Goal: Task Accomplishment & Management: Manage account settings

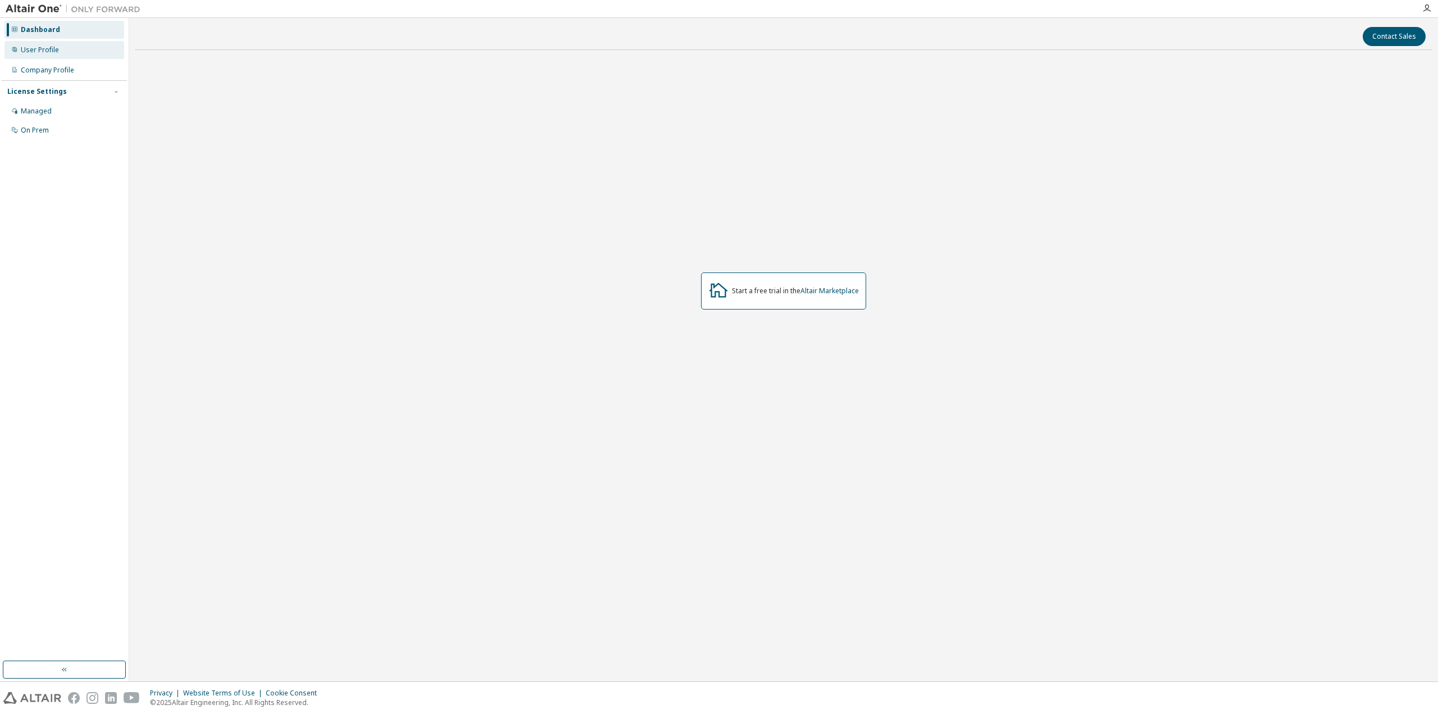
click at [63, 47] on div "User Profile" at bounding box center [64, 50] width 120 height 18
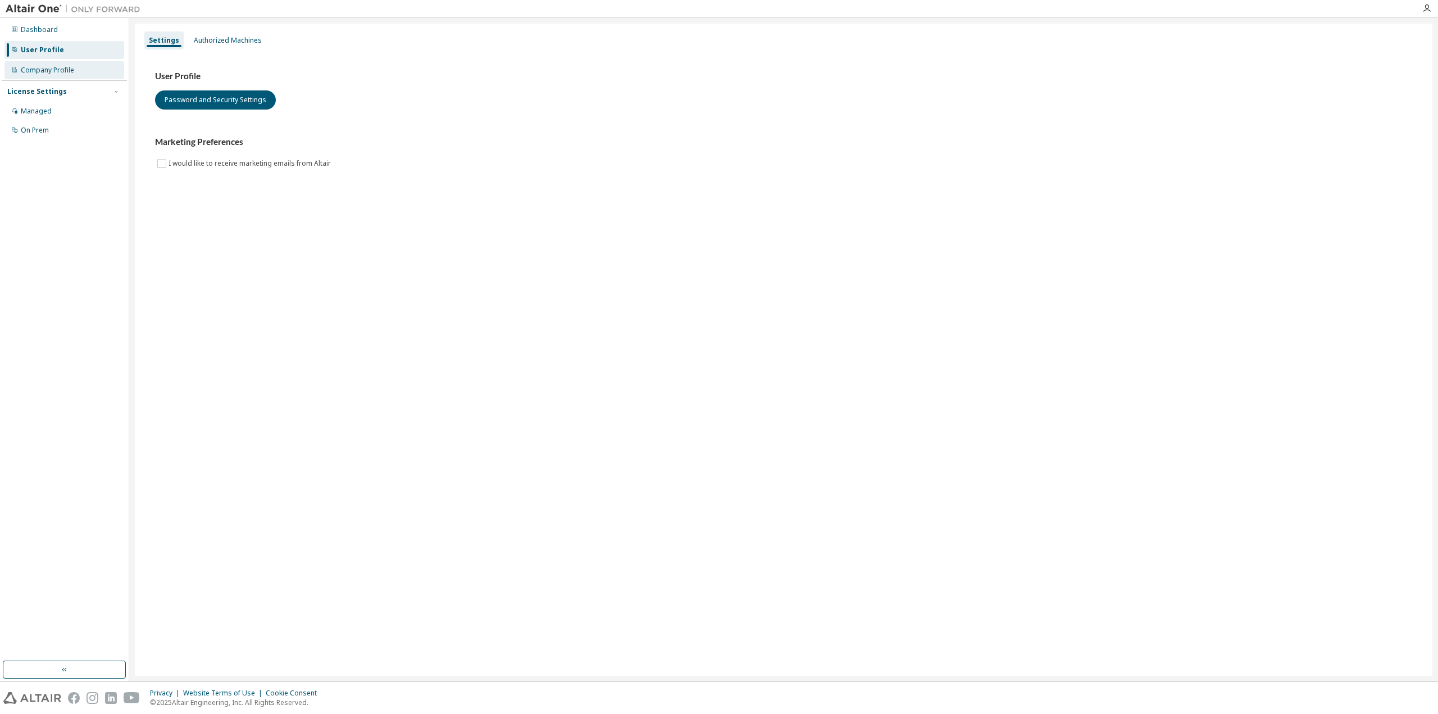
click at [66, 63] on div "Company Profile" at bounding box center [64, 70] width 120 height 18
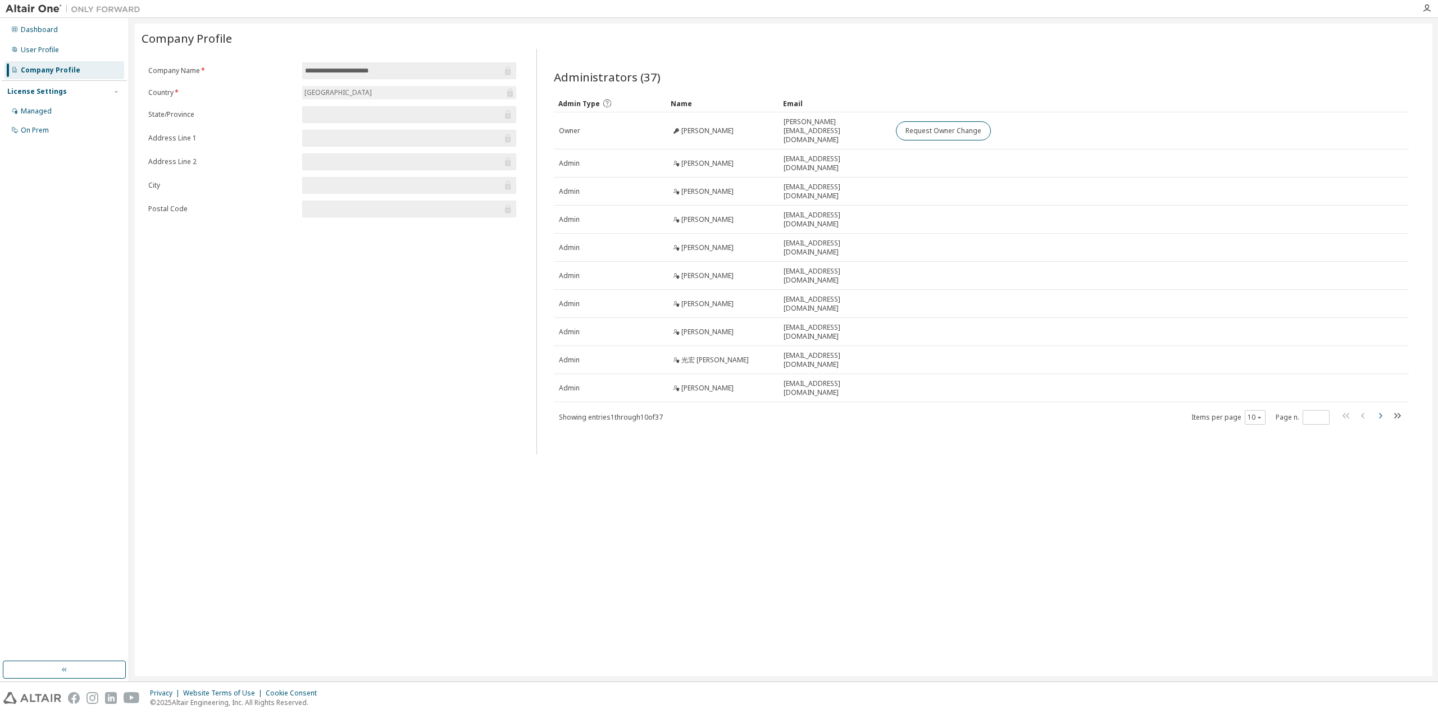
click at [1379, 409] on icon "button" at bounding box center [1380, 415] width 13 height 13
click at [1379, 400] on icon "button" at bounding box center [1380, 406] width 13 height 13
click at [1379, 409] on icon "button" at bounding box center [1380, 415] width 13 height 13
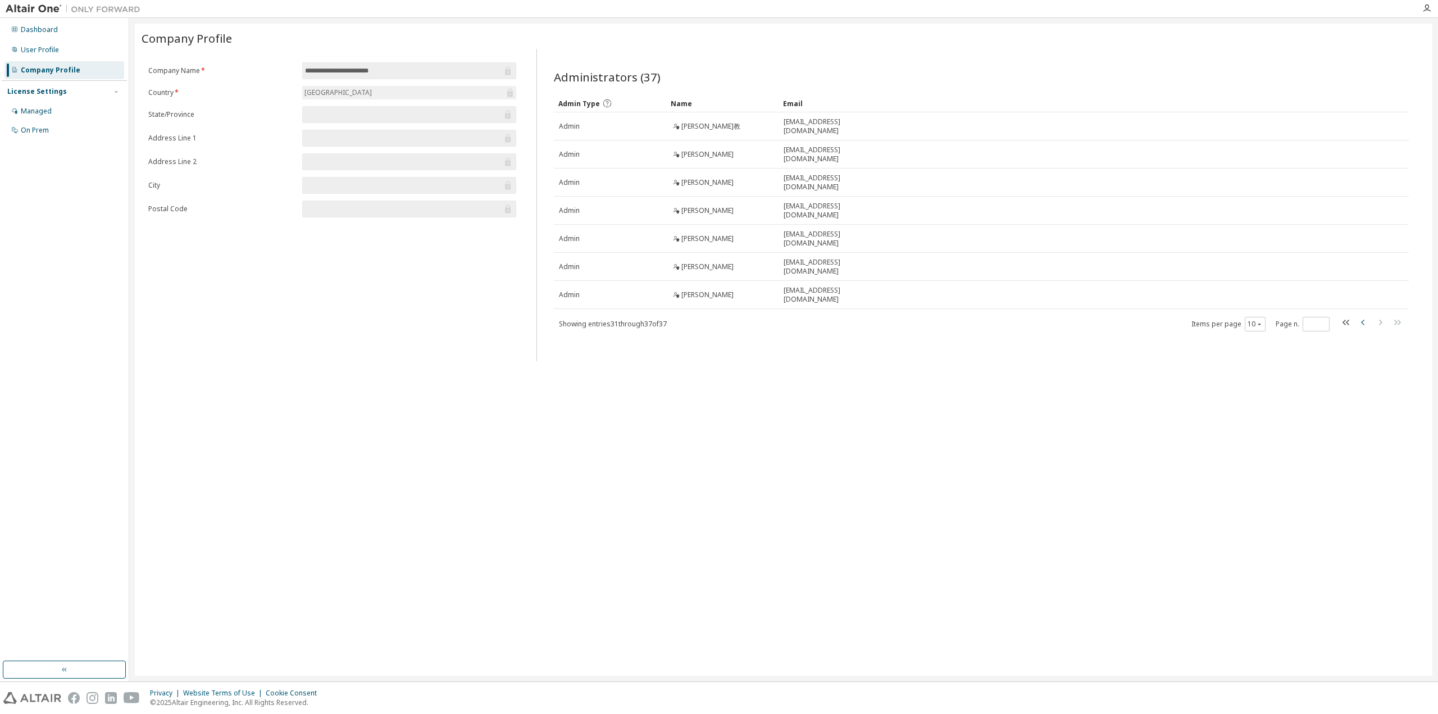
click at [1360, 318] on icon "button" at bounding box center [1363, 322] width 13 height 13
click at [1361, 409] on icon "button" at bounding box center [1363, 415] width 13 height 13
click at [1361, 400] on icon "button" at bounding box center [1363, 406] width 13 height 13
type input "*"
